Goal: Task Accomplishment & Management: Manage account settings

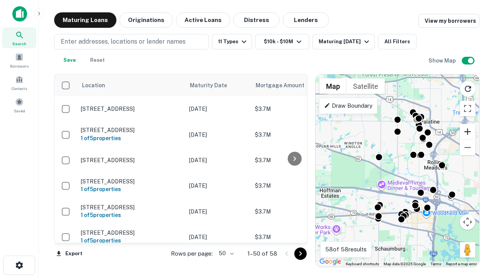
click at [467, 132] on button "Zoom in" at bounding box center [467, 131] width 15 height 15
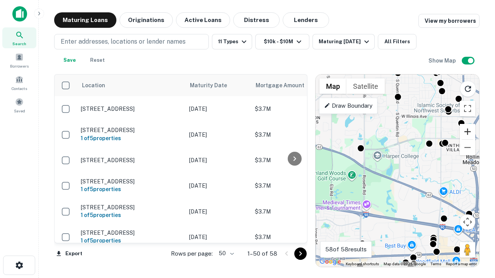
click at [467, 132] on button "Zoom in" at bounding box center [467, 131] width 15 height 15
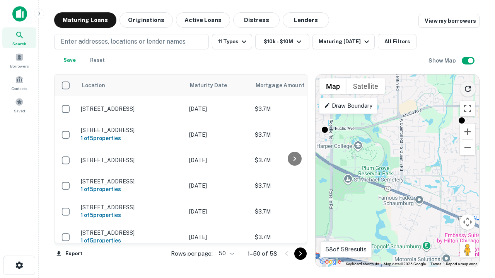
click at [468, 87] on icon "Reload search area" at bounding box center [467, 88] width 9 height 9
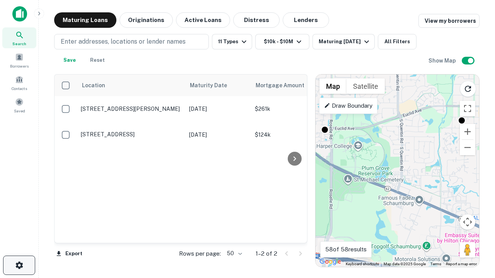
click at [19, 266] on icon "button" at bounding box center [19, 265] width 9 height 9
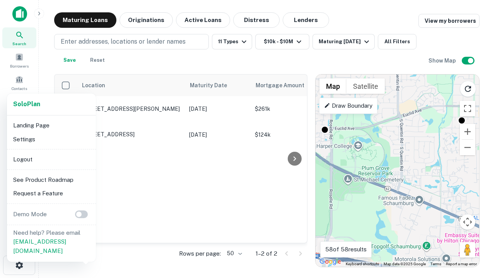
click at [51, 159] on li "Logout" at bounding box center [51, 160] width 83 height 14
